Goal: Task Accomplishment & Management: Use online tool/utility

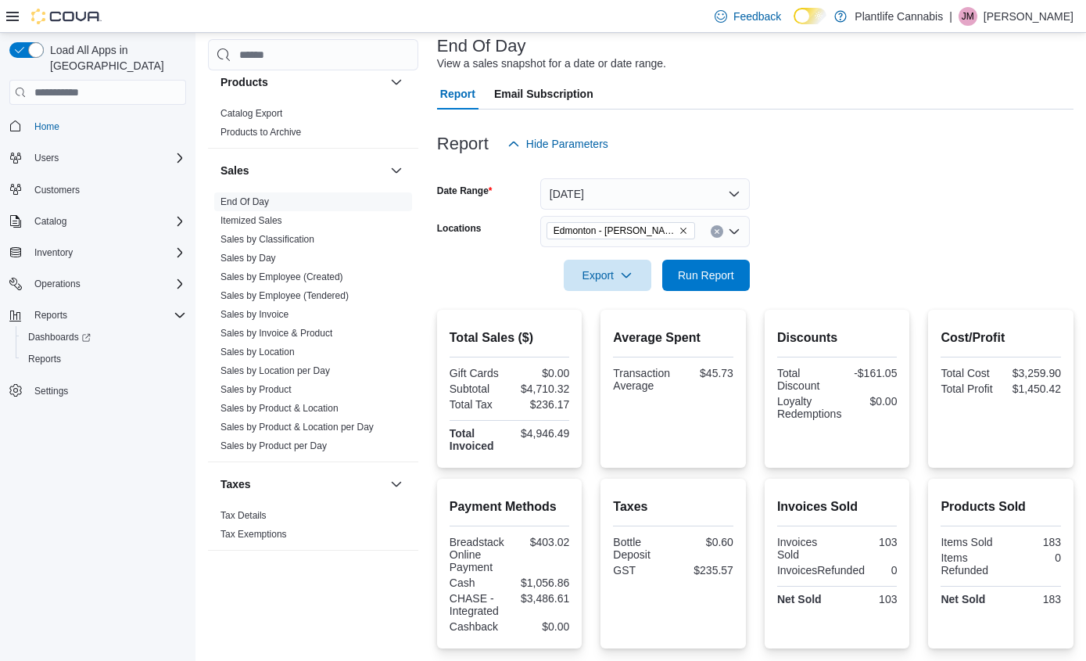
scroll to position [76, 0]
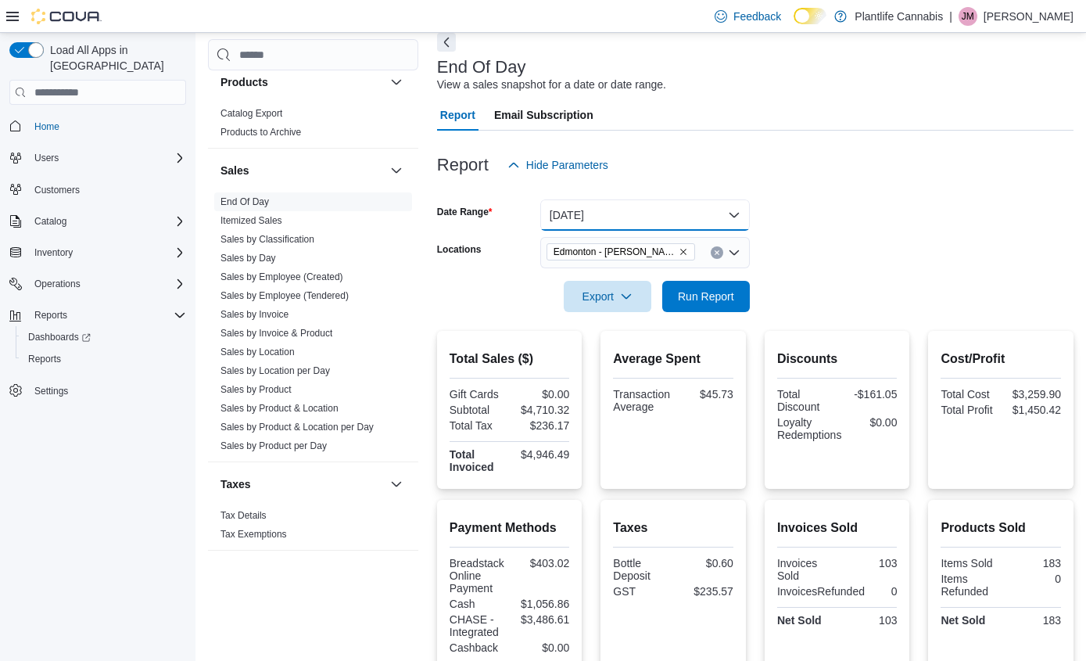
click at [598, 213] on button "[DATE]" at bounding box center [645, 214] width 210 height 31
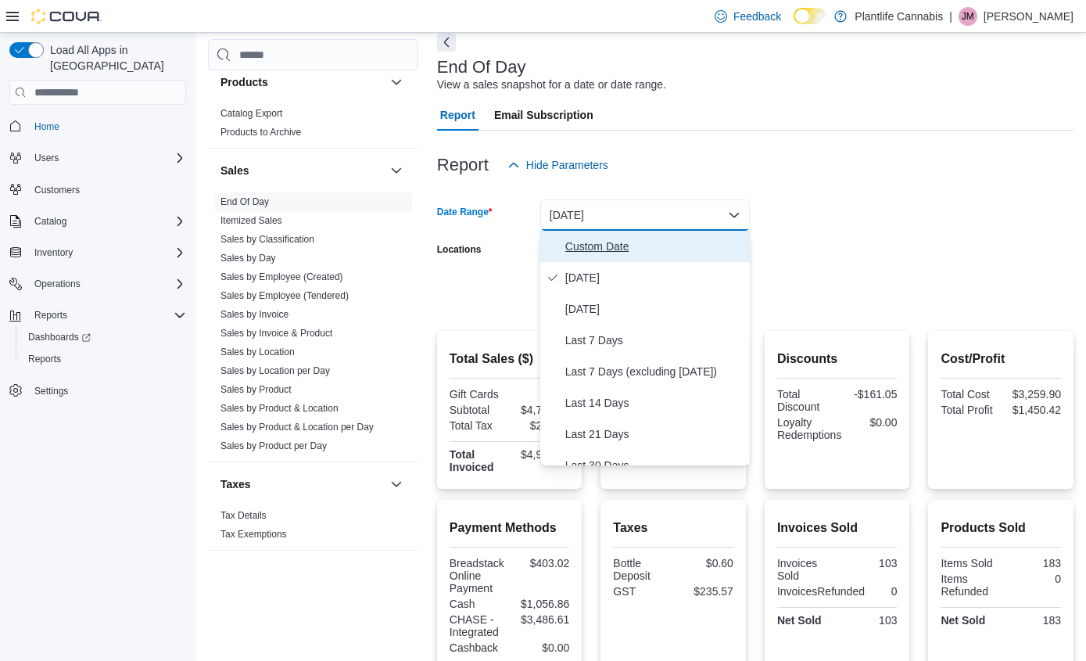
click at [600, 249] on span "Custom Date" at bounding box center [654, 246] width 178 height 19
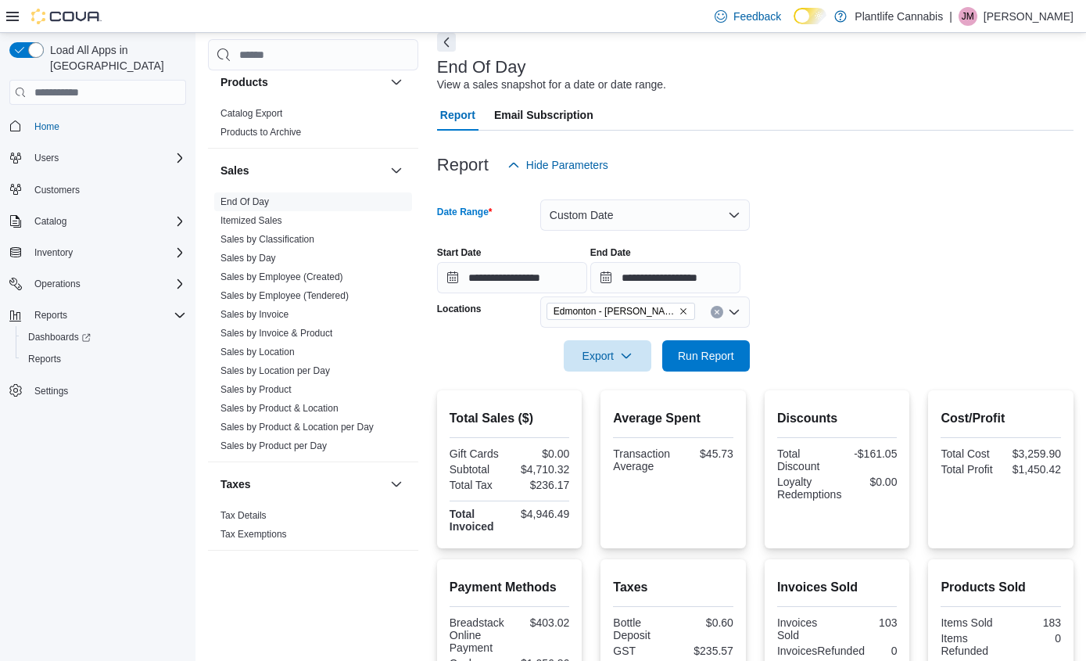
click at [711, 373] on div at bounding box center [755, 380] width 636 height 19
click at [710, 366] on span "Run Report" at bounding box center [706, 354] width 69 height 31
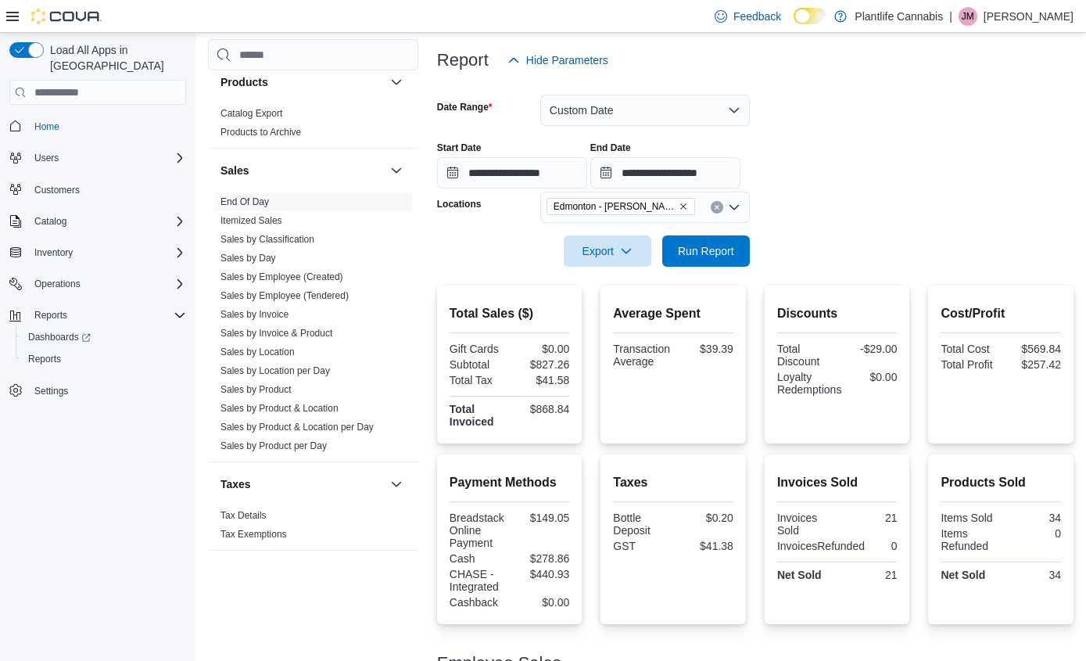
scroll to position [171, 0]
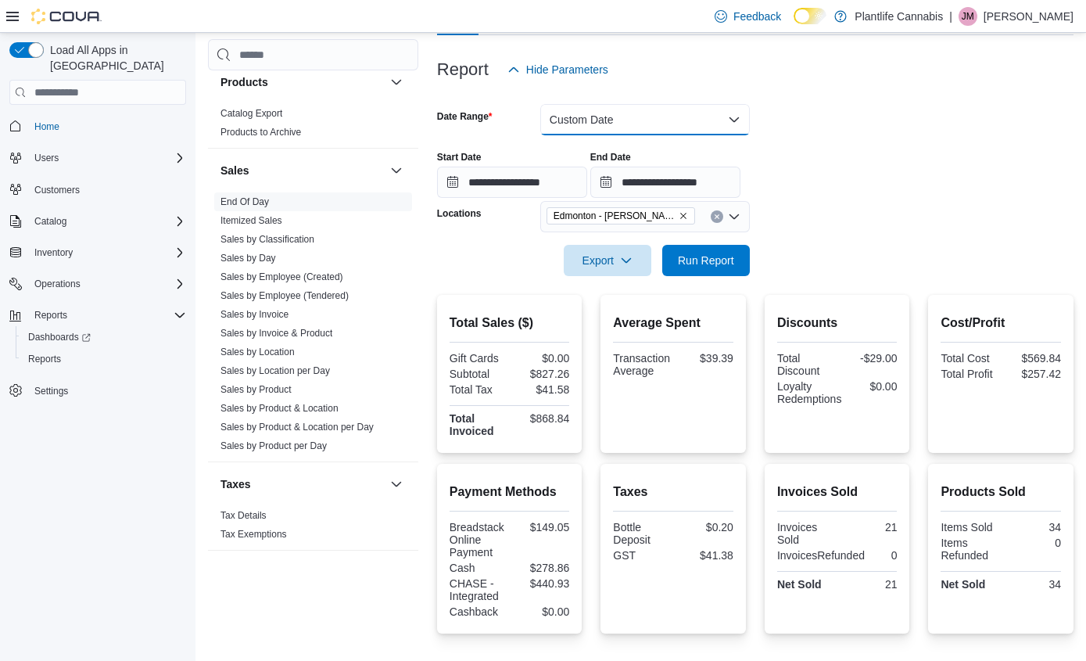
click at [596, 115] on button "Custom Date" at bounding box center [645, 119] width 210 height 31
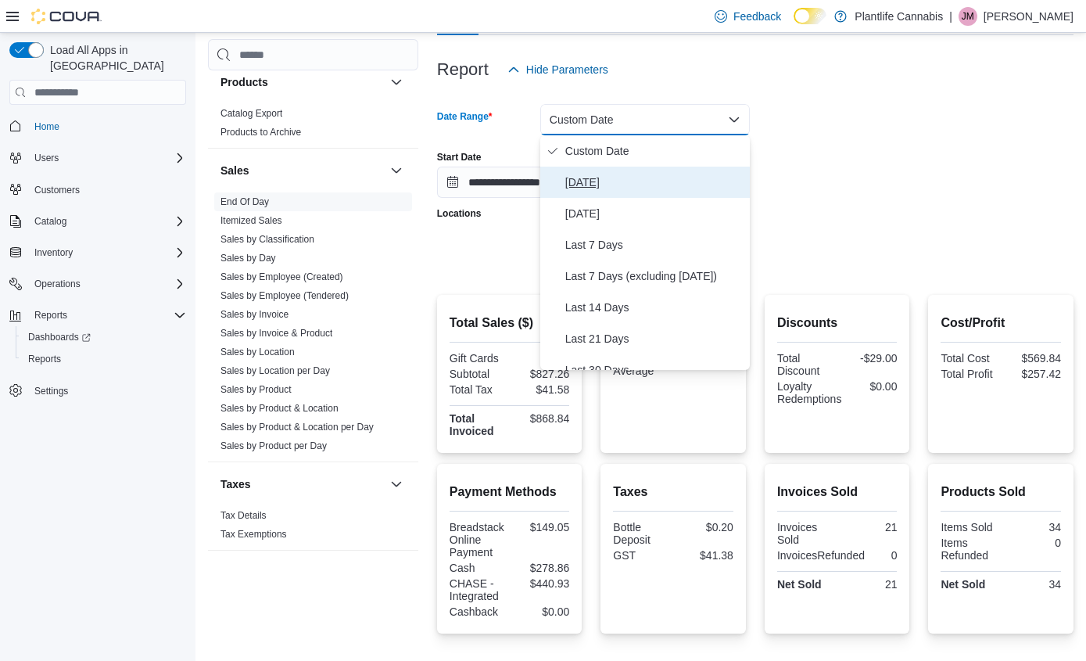
click at [606, 178] on span "[DATE]" at bounding box center [654, 182] width 178 height 19
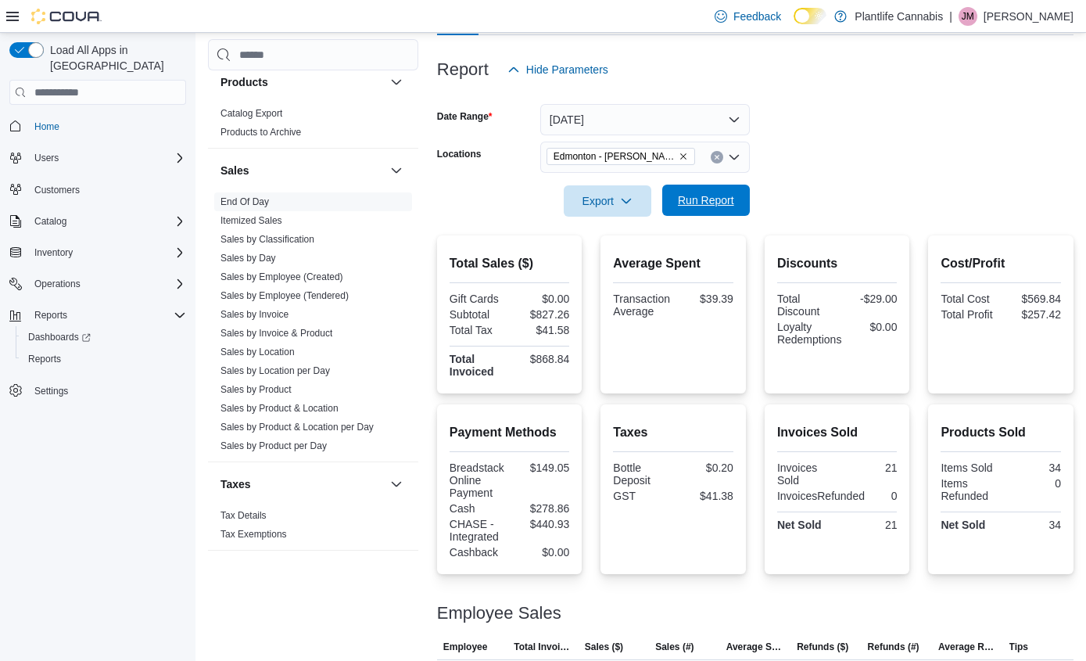
click at [729, 211] on span "Run Report" at bounding box center [706, 199] width 69 height 31
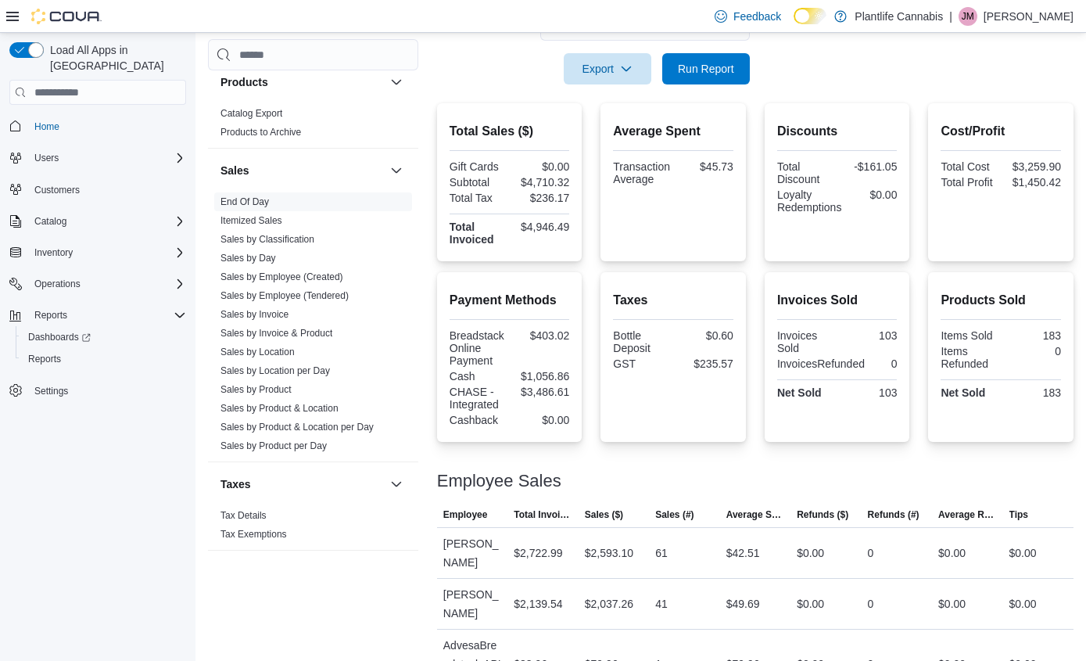
scroll to position [298, 0]
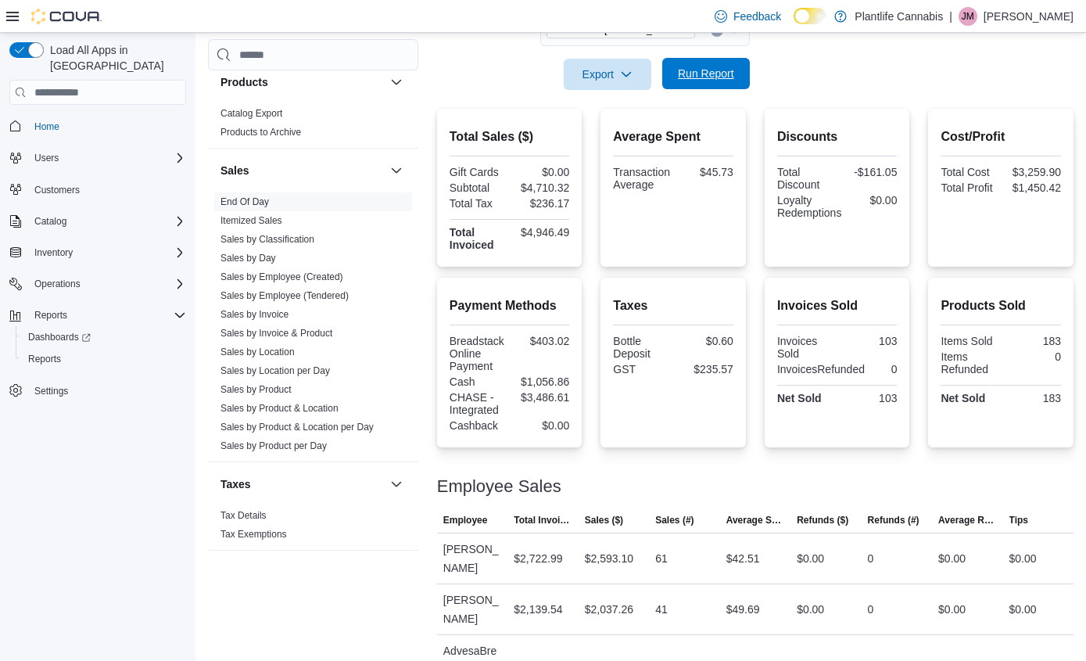
click at [691, 82] on span "Run Report" at bounding box center [706, 73] width 69 height 31
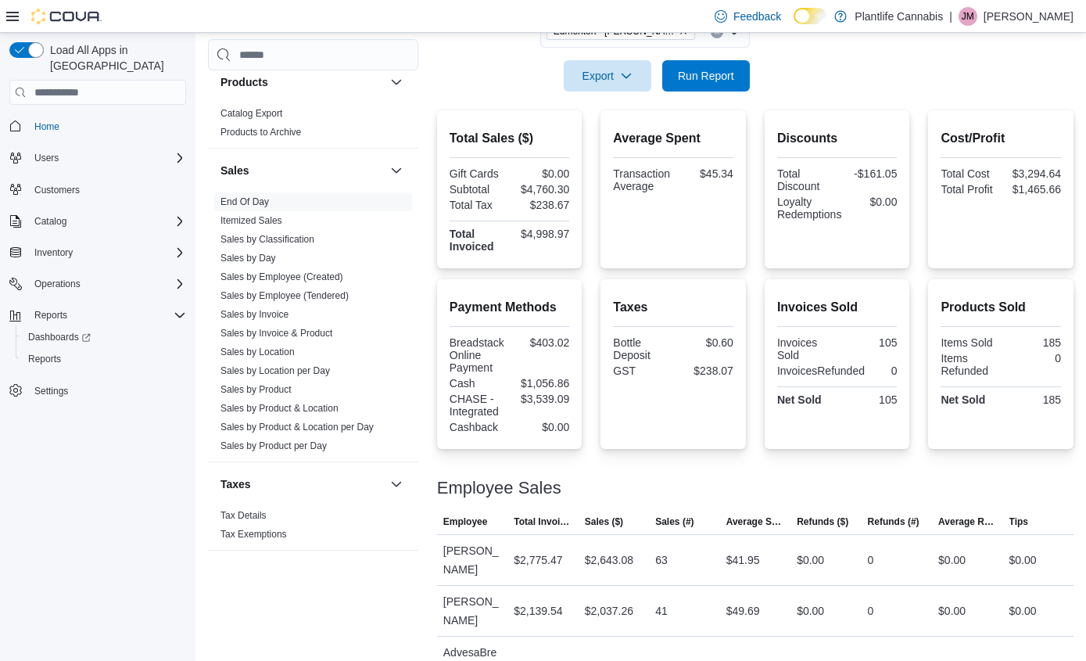
scroll to position [202, 0]
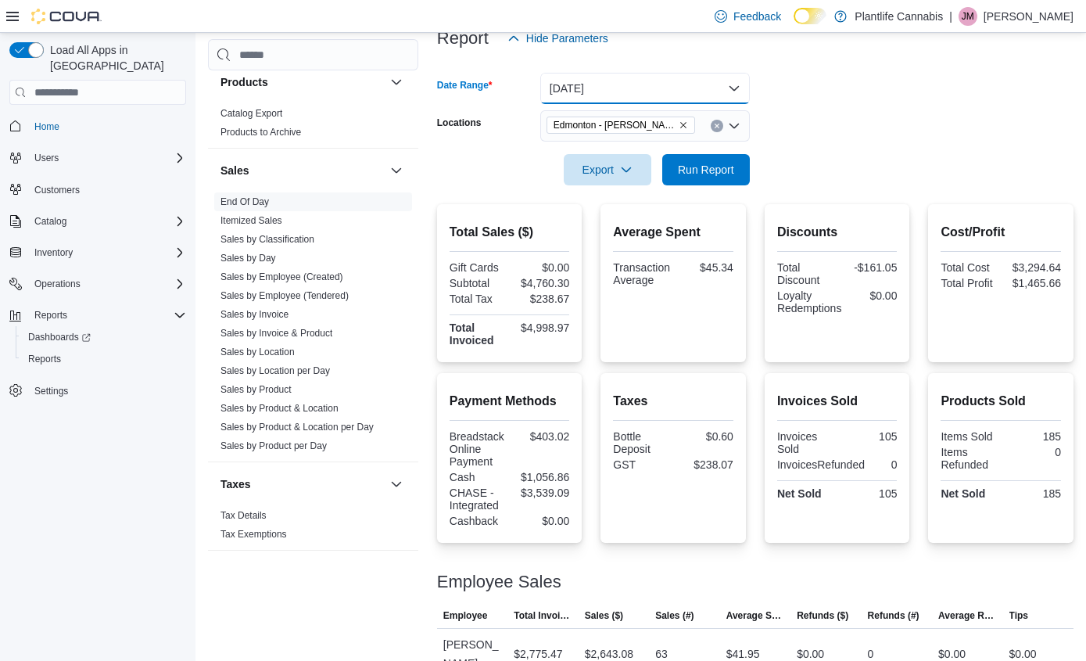
click at [690, 95] on button "[DATE]" at bounding box center [645, 88] width 210 height 31
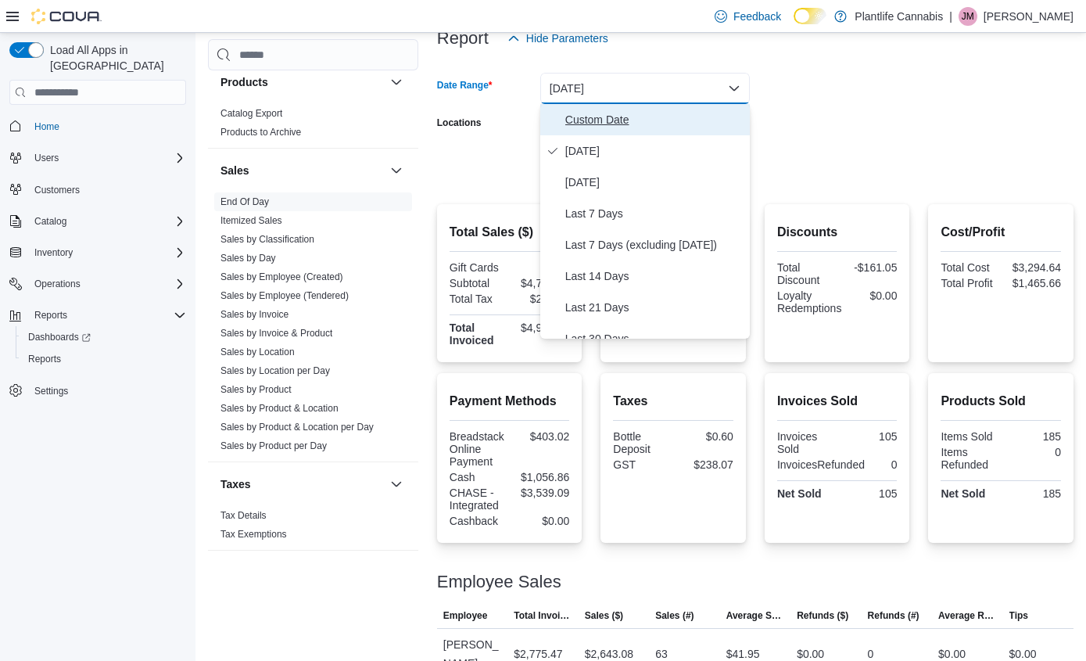
click at [636, 126] on span "Custom Date" at bounding box center [654, 119] width 178 height 19
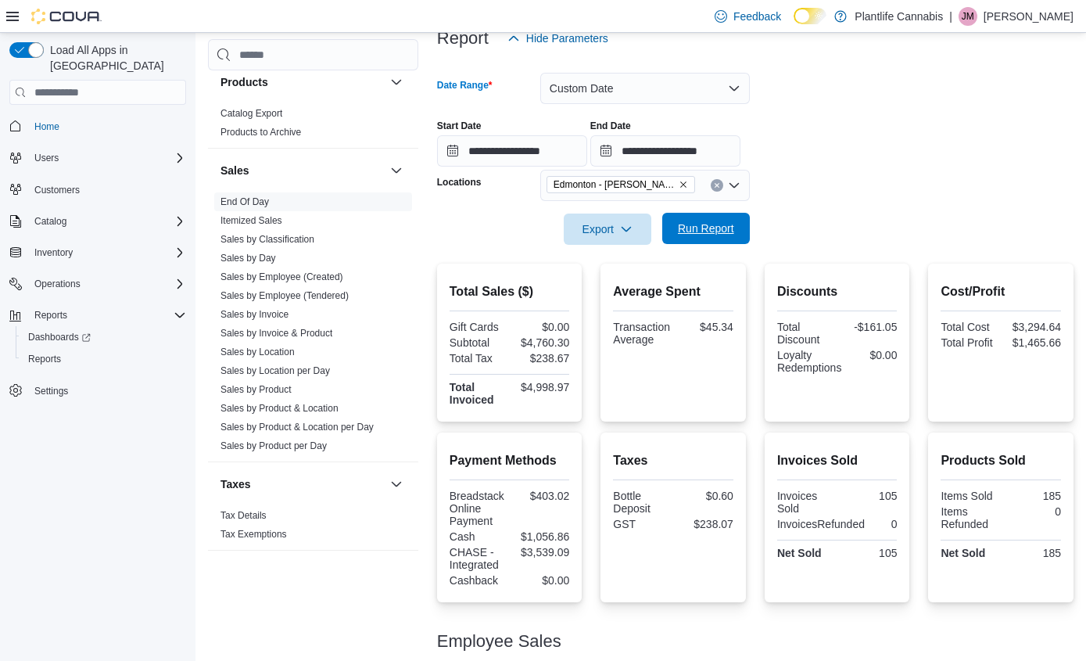
click at [675, 220] on span "Run Report" at bounding box center [706, 228] width 69 height 31
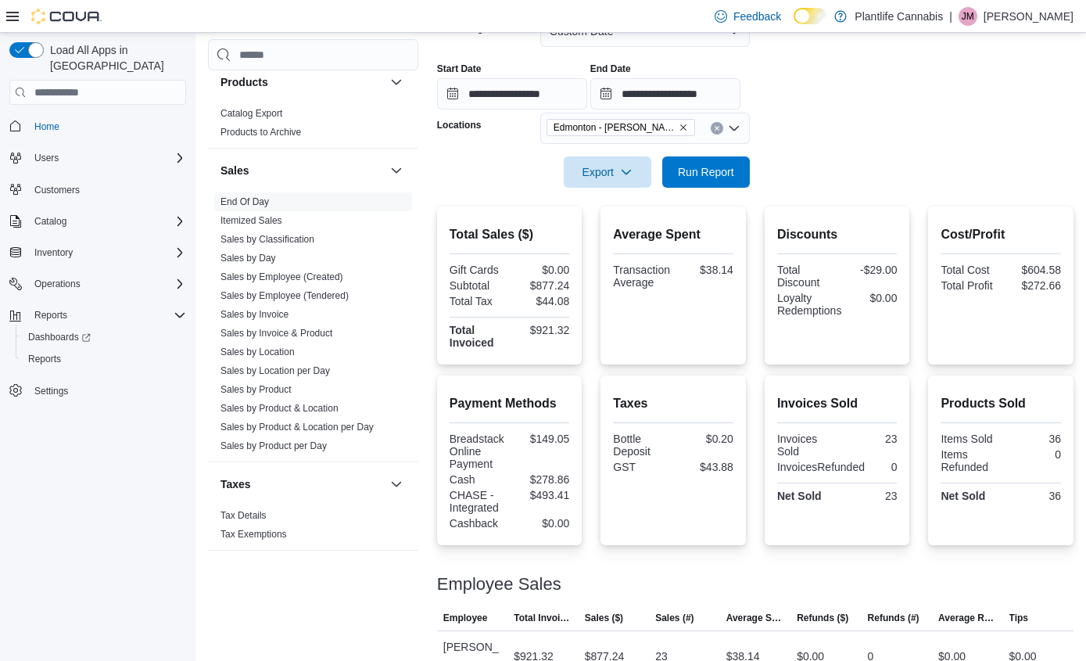
scroll to position [233, 0]
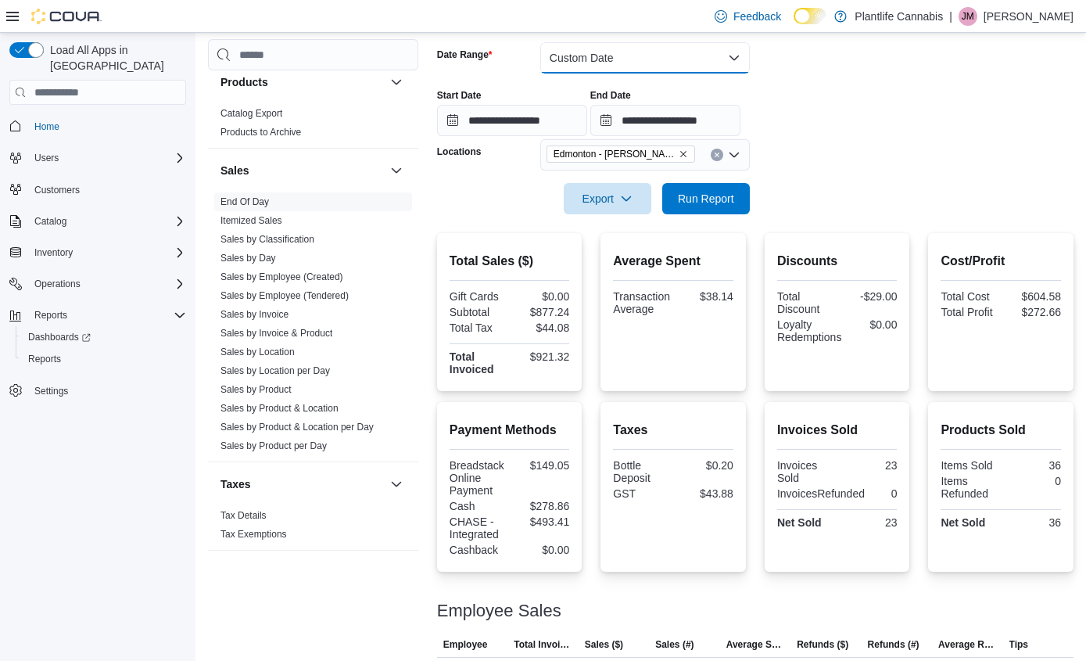
click at [628, 61] on button "Custom Date" at bounding box center [645, 57] width 210 height 31
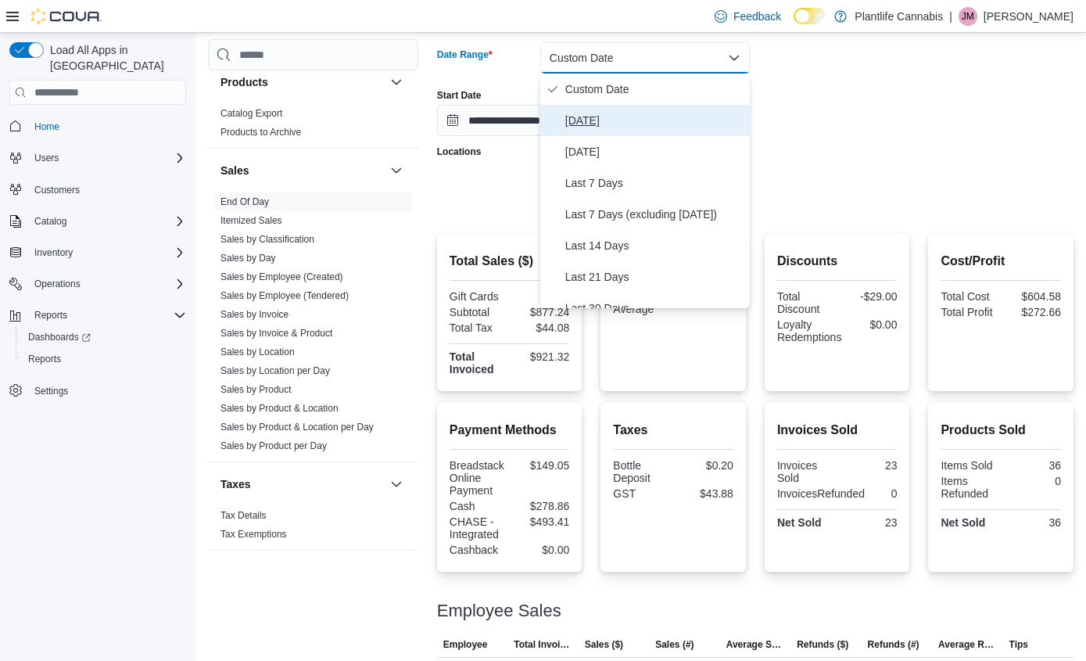
click at [599, 118] on span "[DATE]" at bounding box center [654, 120] width 178 height 19
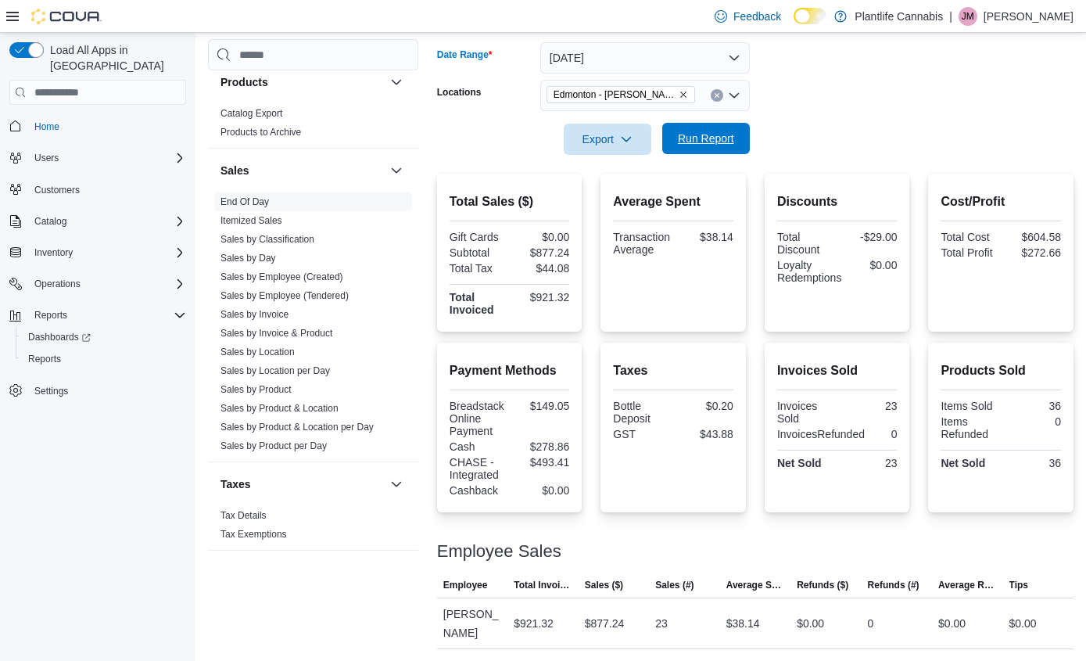
click at [729, 147] on span "Run Report" at bounding box center [706, 138] width 69 height 31
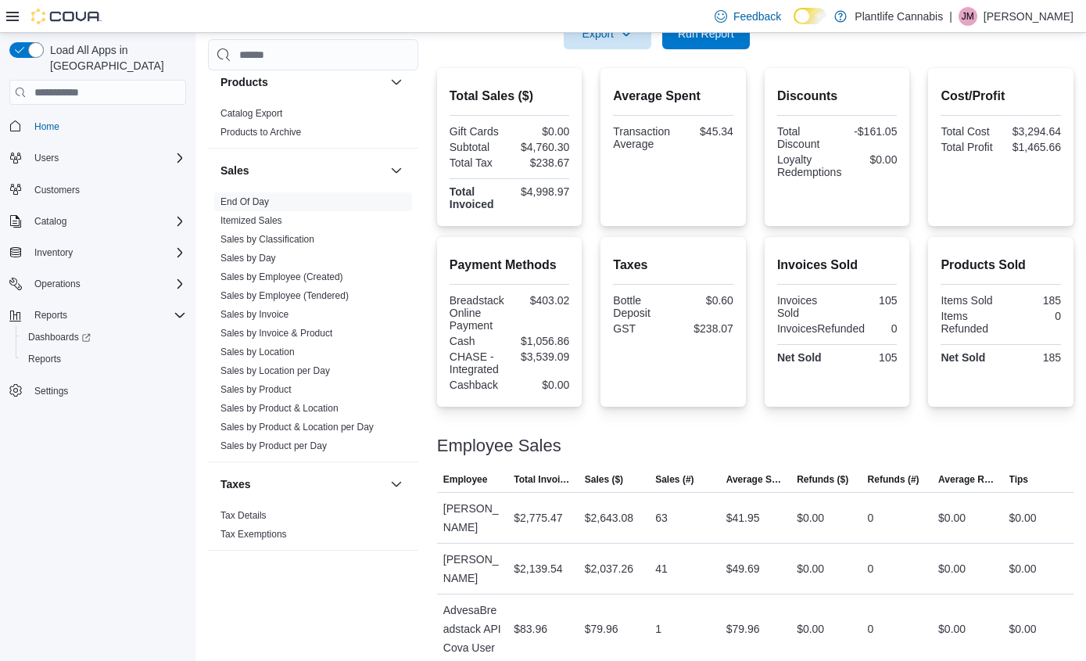
scroll to position [373, 0]
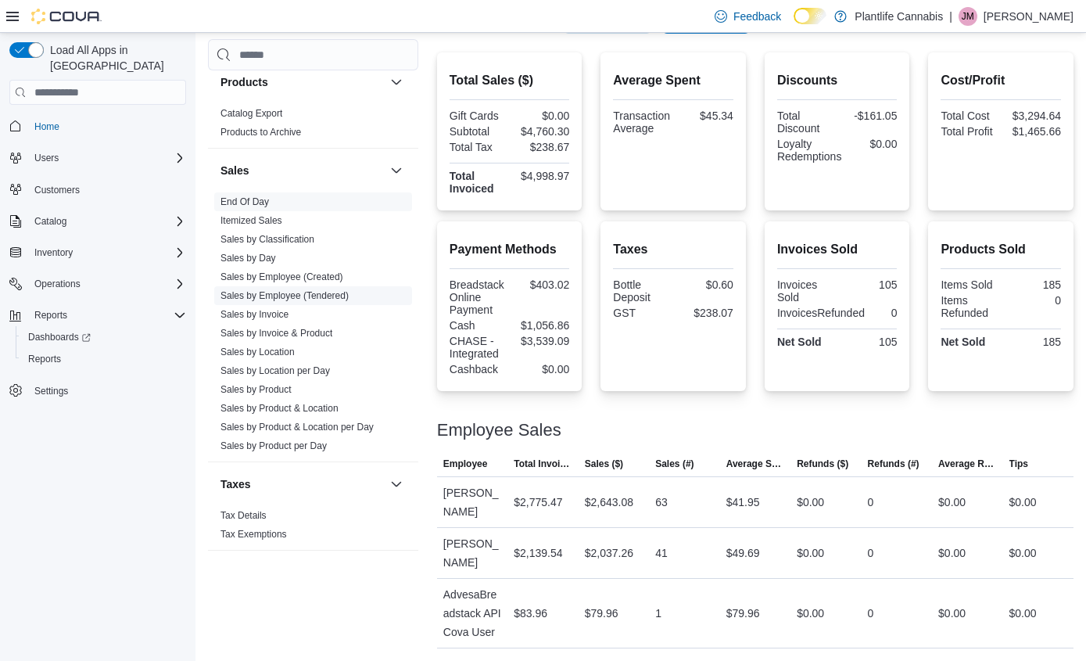
click at [331, 300] on link "Sales by Employee (Tendered)" at bounding box center [284, 295] width 128 height 11
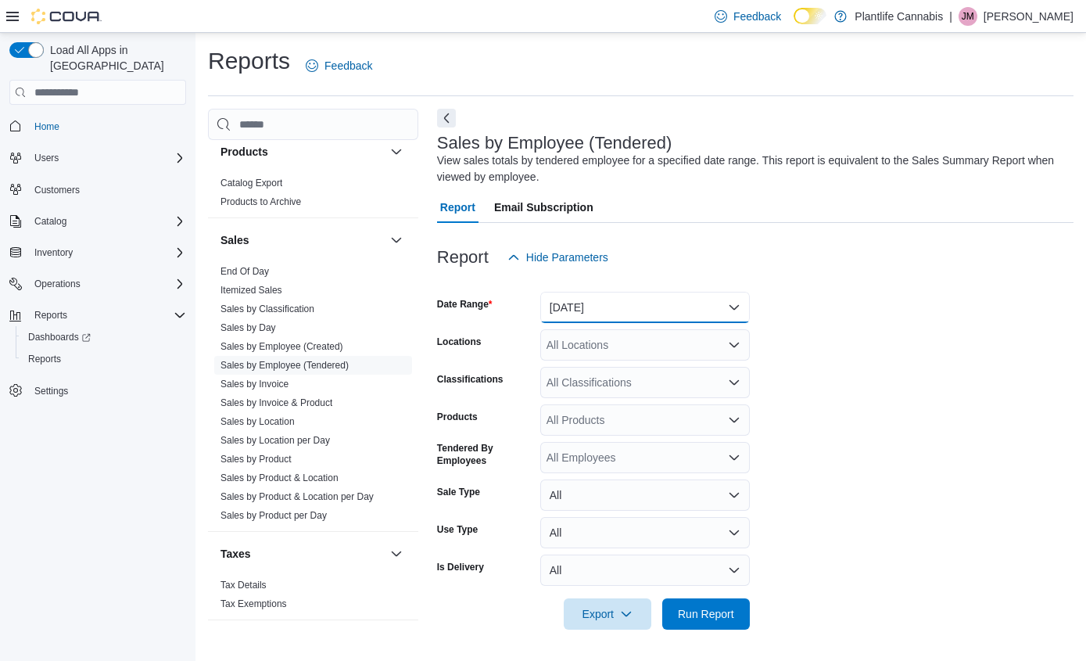
click at [579, 317] on button "[DATE]" at bounding box center [645, 307] width 210 height 31
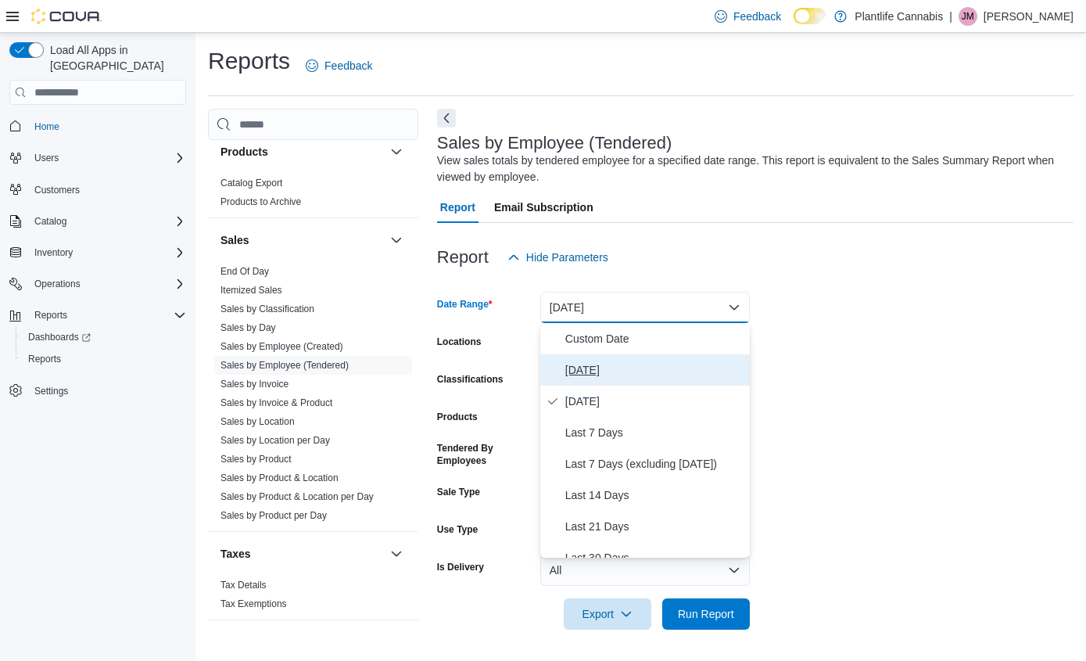
click at [595, 370] on span "[DATE]" at bounding box center [654, 369] width 178 height 19
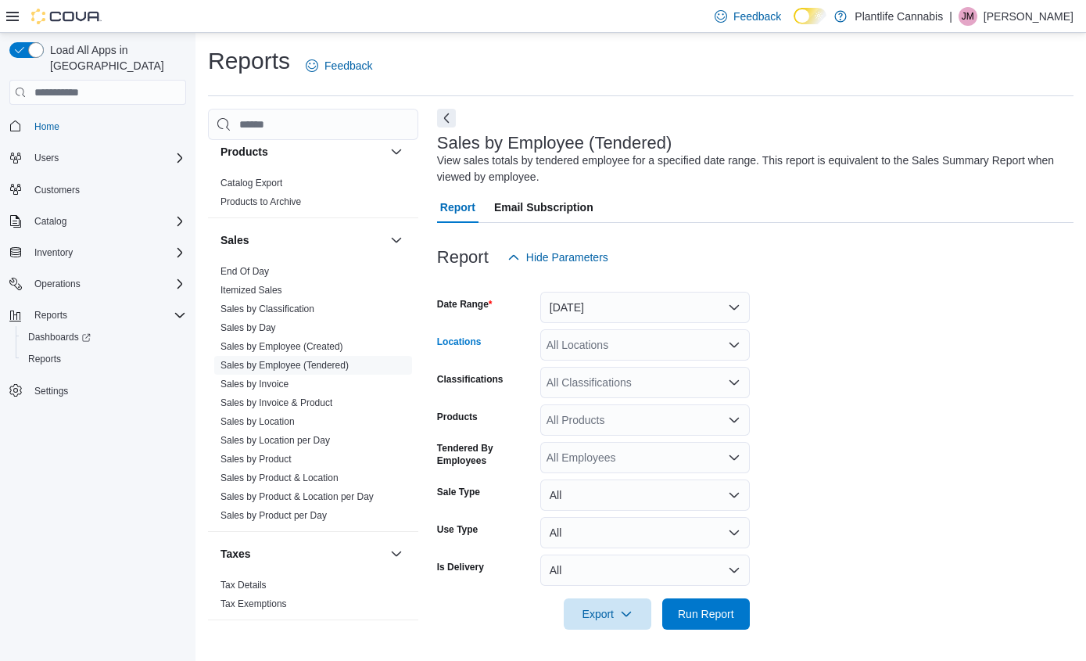
click at [602, 349] on div "All Locations" at bounding box center [645, 344] width 210 height 31
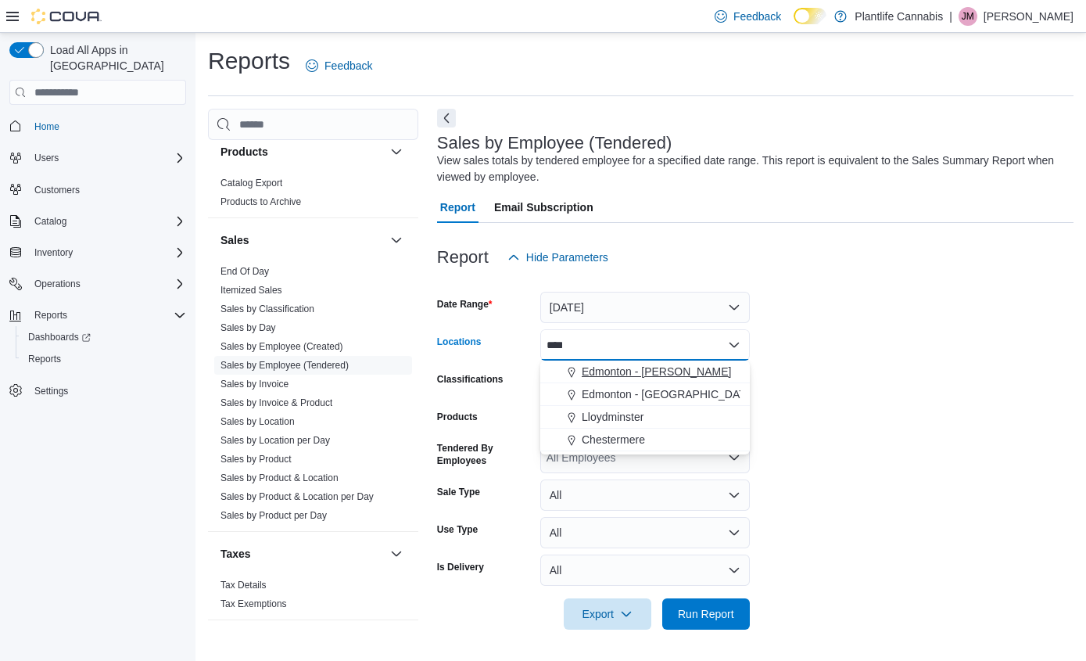
type input "****"
drag, startPoint x: 663, startPoint y: 374, endPoint x: 775, endPoint y: 370, distance: 111.9
click at [674, 374] on span "Edmonton - [PERSON_NAME]" at bounding box center [656, 372] width 149 height 16
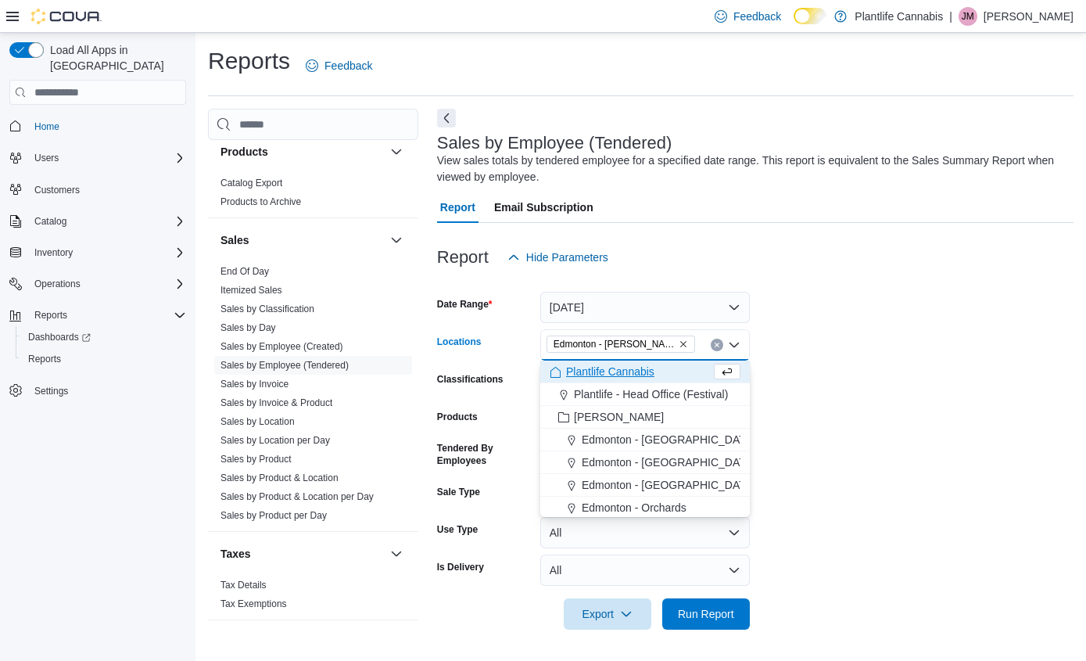
drag, startPoint x: 776, startPoint y: 370, endPoint x: 712, endPoint y: 385, distance: 65.8
click at [775, 370] on form "Date Range [DATE] Locations [GEOGRAPHIC_DATA] - [PERSON_NAME][GEOGRAPHIC_DATA] …" at bounding box center [755, 451] width 636 height 356
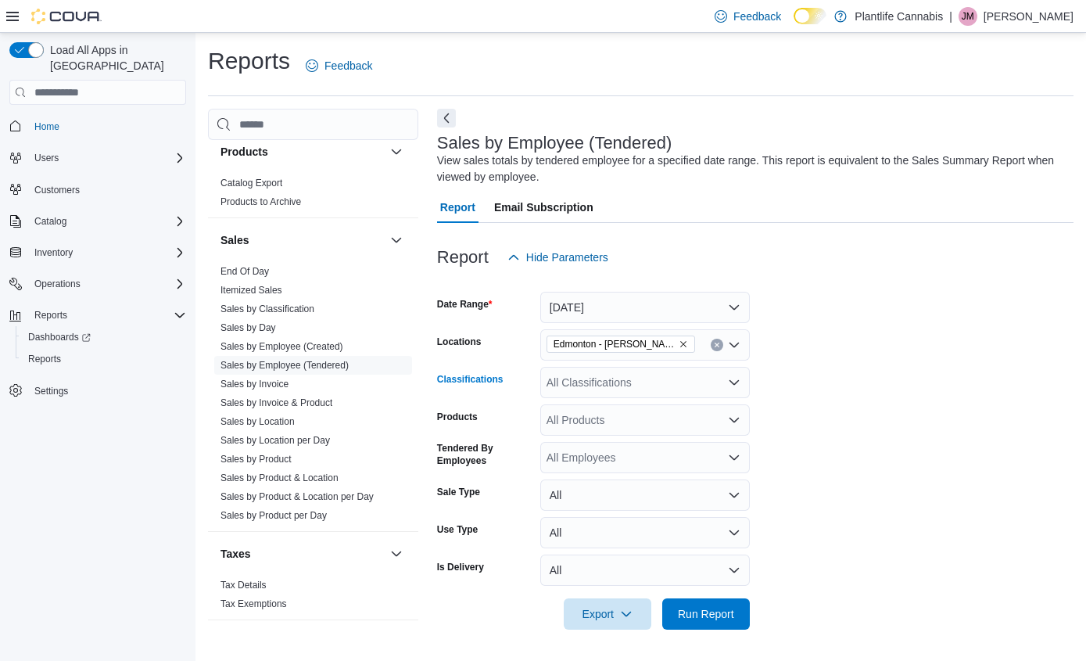
click at [655, 385] on div "All Classifications" at bounding box center [645, 382] width 210 height 31
type input "***"
click at [596, 407] on span "Accessory Group" at bounding box center [616, 409] width 84 height 16
click at [904, 458] on form "Date Range [DATE] Locations [GEOGRAPHIC_DATA] - [GEOGRAPHIC_DATA][PERSON_NAME] …" at bounding box center [755, 451] width 636 height 356
click at [702, 624] on span "Run Report" at bounding box center [706, 612] width 69 height 31
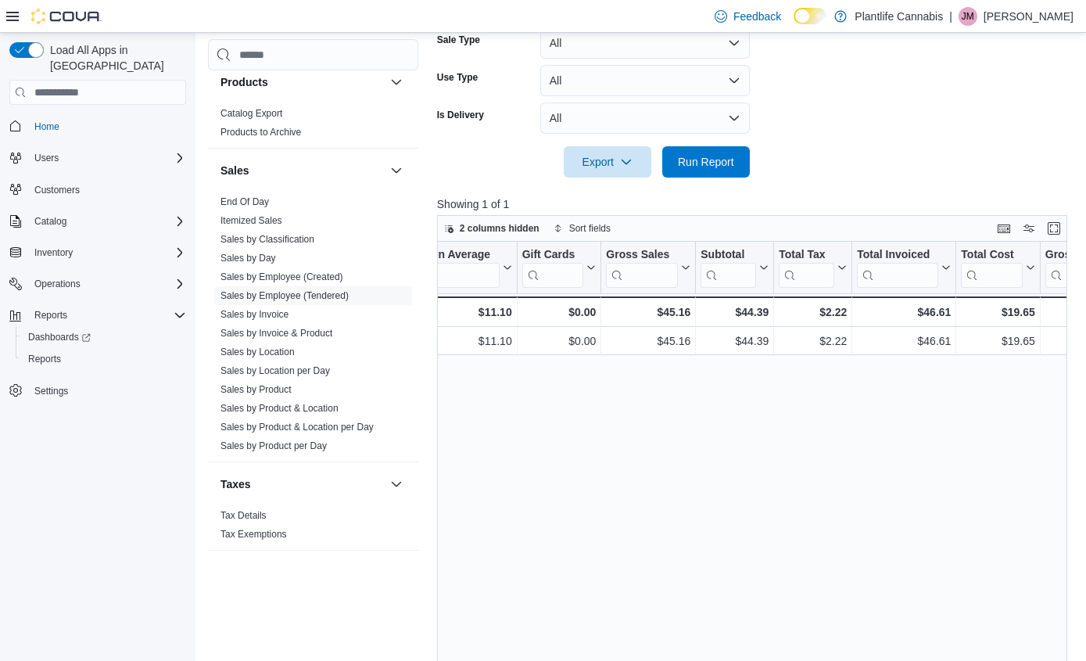
scroll to position [0, 750]
click at [256, 200] on link "End Of Day" at bounding box center [244, 201] width 48 height 11
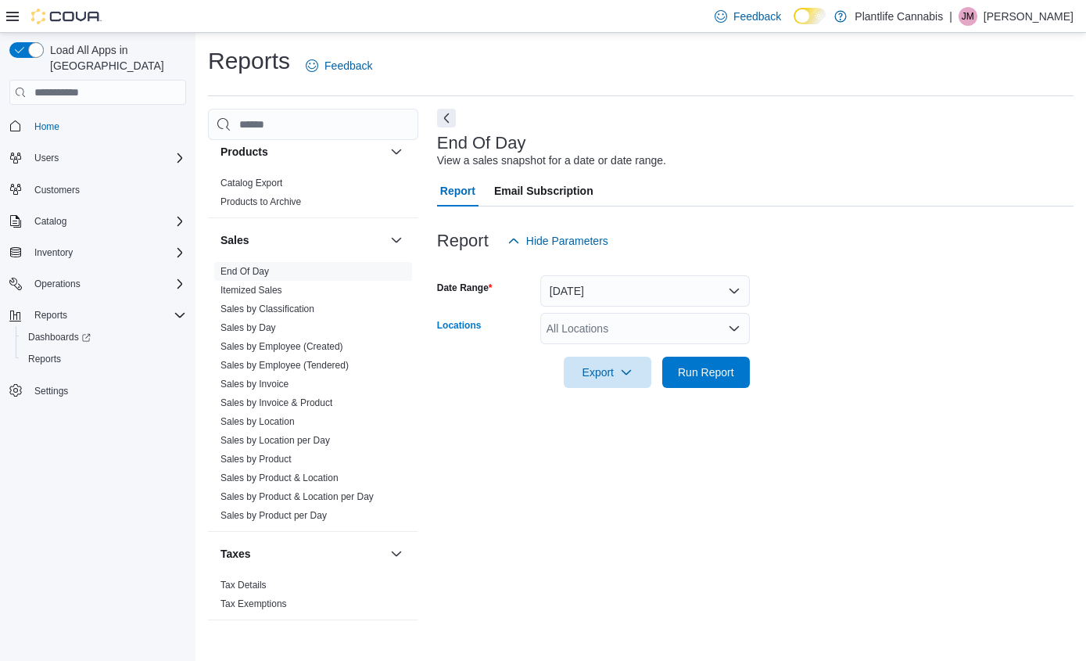
click at [584, 321] on div "All Locations" at bounding box center [645, 328] width 210 height 31
type input "****"
click at [679, 350] on span "Edmonton - [PERSON_NAME]" at bounding box center [656, 355] width 149 height 16
drag, startPoint x: 854, startPoint y: 371, endPoint x: 749, endPoint y: 384, distance: 105.6
click at [850, 371] on form "Date Range [DATE] Locations [GEOGRAPHIC_DATA] - [GEOGRAPHIC_DATA][PERSON_NAME] …" at bounding box center [755, 321] width 636 height 131
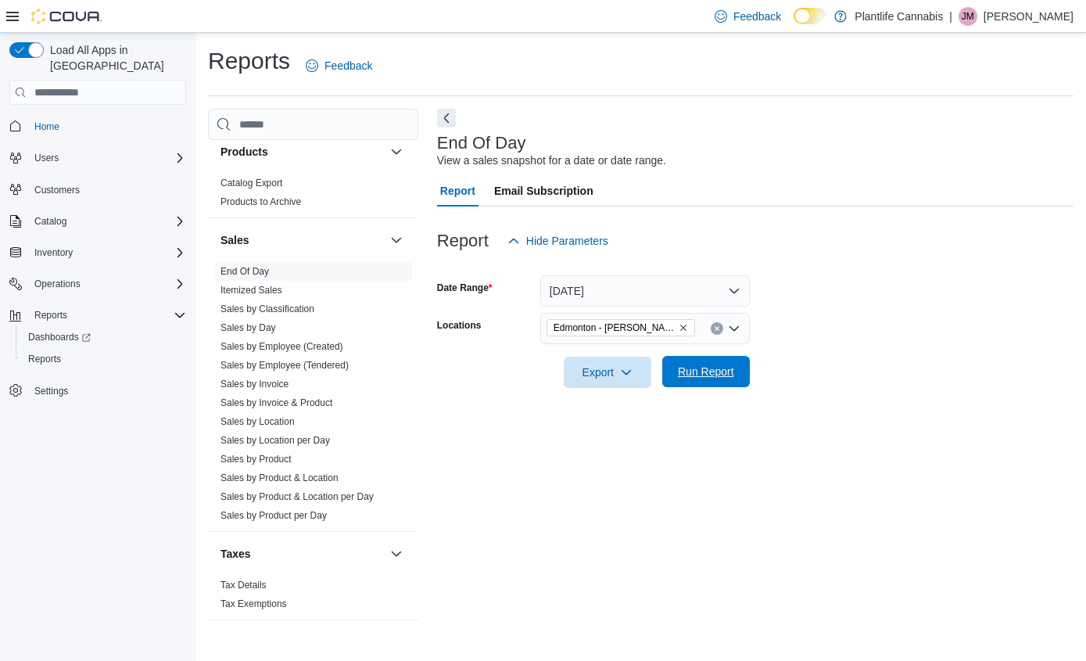
click at [745, 383] on button "Run Report" at bounding box center [706, 371] width 88 height 31
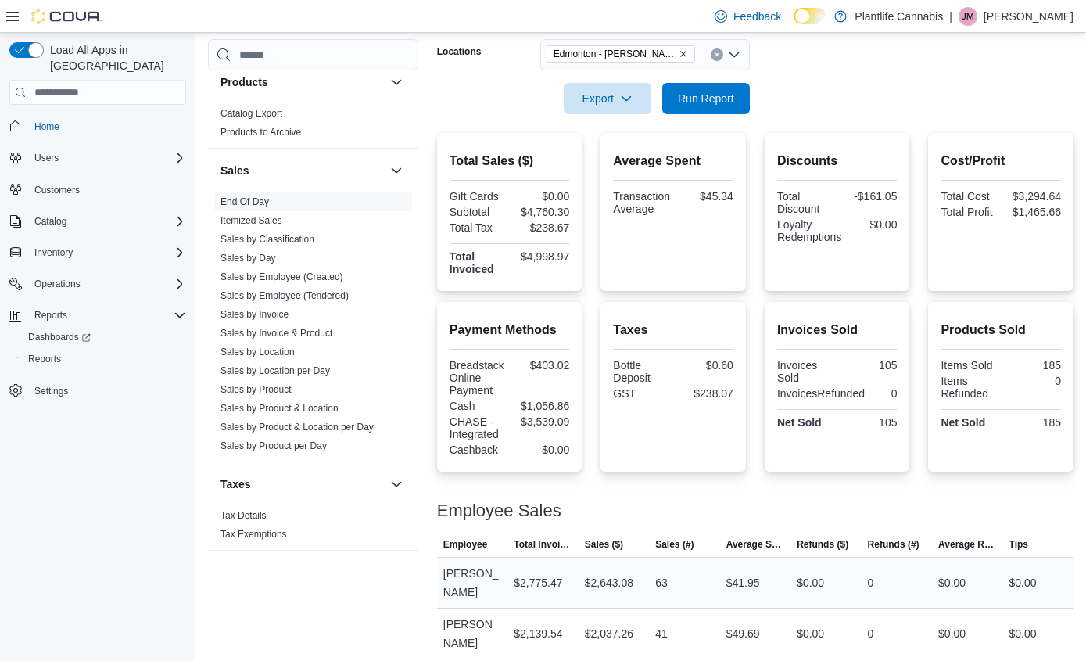
scroll to position [373, 0]
